Goal: Find specific page/section: Find specific page/section

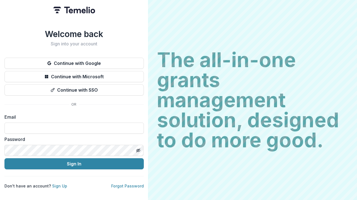
type input "**********"
click at [74, 162] on button "Sign In" at bounding box center [74, 164] width 140 height 11
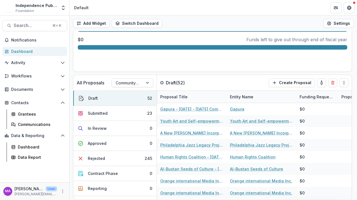
scroll to position [213, 0]
click at [137, 87] on div "All Proposals Community Voices" at bounding box center [115, 83] width 84 height 16
click at [138, 84] on div at bounding box center [127, 83] width 23 height 7
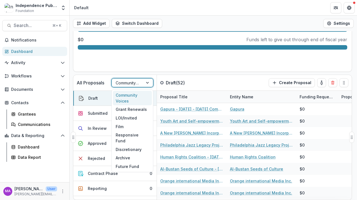
click at [102, 85] on p "All Proposals" at bounding box center [91, 83] width 28 height 7
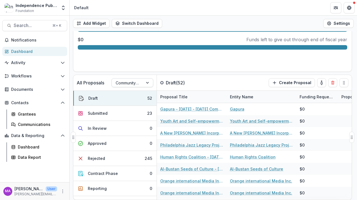
click at [125, 84] on div "Community Voices" at bounding box center [127, 83] width 23 height 6
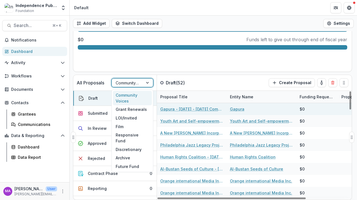
click at [212, 109] on link "Gapura - [DATE] - [DATE] Community Voices Application" at bounding box center [191, 109] width 63 height 6
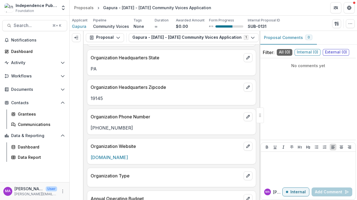
scroll to position [1266, 0]
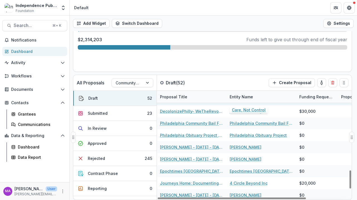
scroll to position [479, 0]
